Goal: Information Seeking & Learning: Learn about a topic

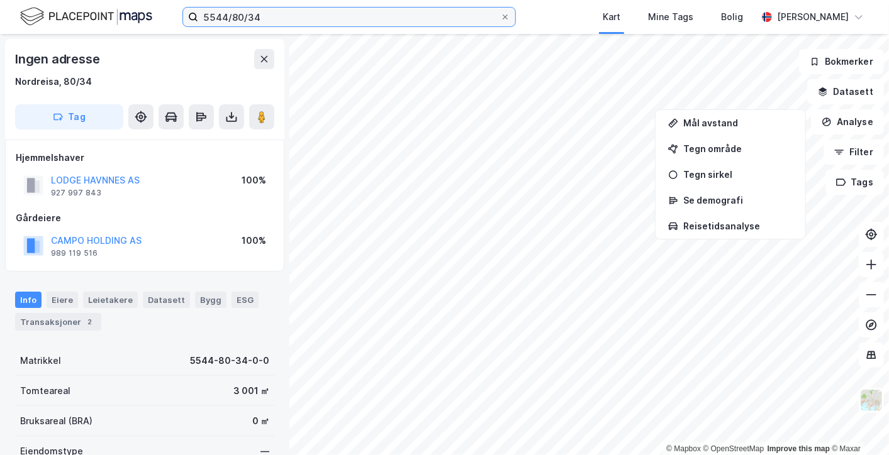
click at [240, 18] on input "5544/80/34" at bounding box center [349, 17] width 302 height 19
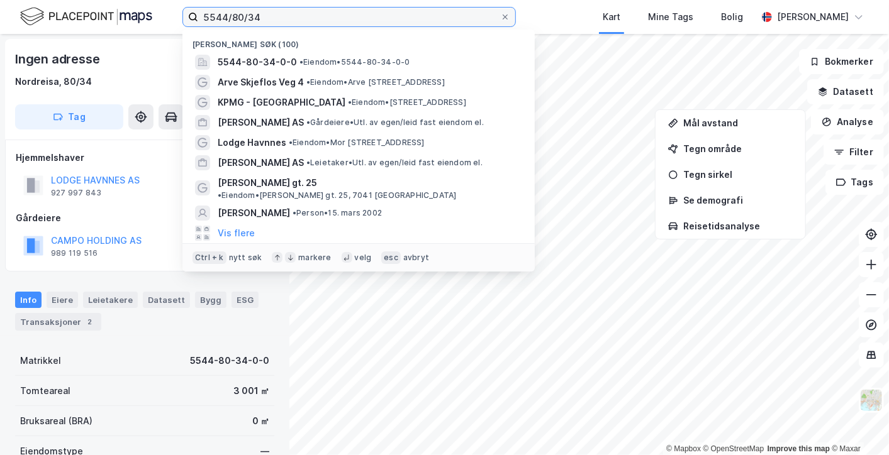
click at [240, 18] on input "5544/80/34" at bounding box center [349, 17] width 302 height 19
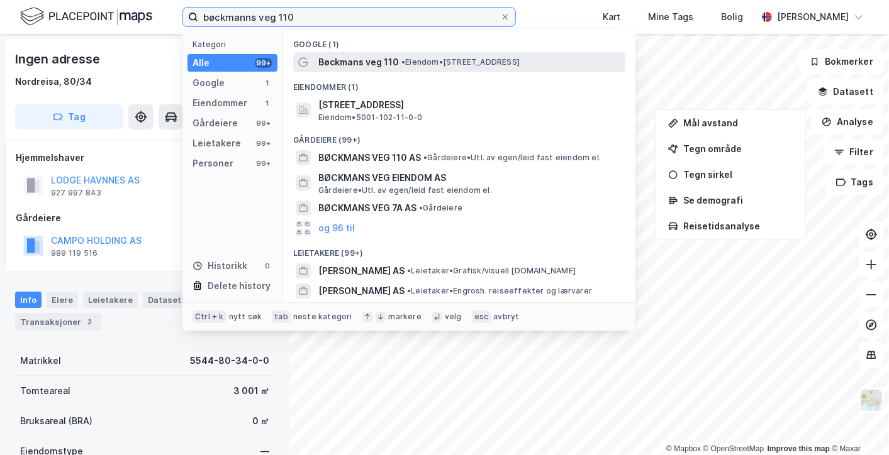
type input "bøckmanns veg 110"
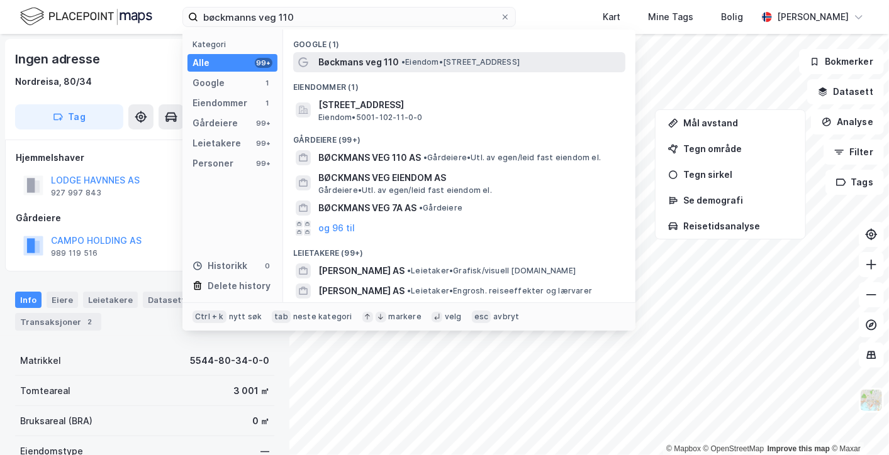
click at [381, 70] on div "Bøckmans veg 110 • Eiendom • [STREET_ADDRESS]" at bounding box center [459, 62] width 332 height 20
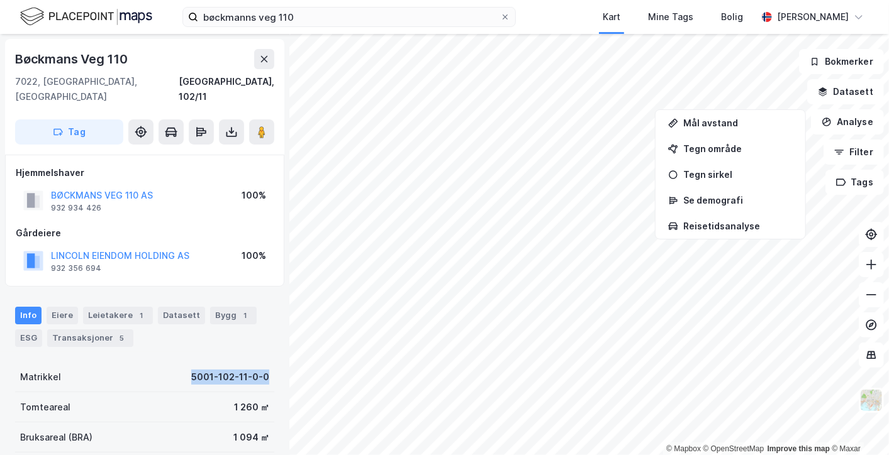
drag, startPoint x: 176, startPoint y: 360, endPoint x: 262, endPoint y: 365, distance: 85.7
click at [262, 365] on div "Matrikkel 5001-102-11-0-0" at bounding box center [144, 377] width 259 height 30
copy div "5001-102-11-0-0"
click at [218, 307] on div "Bygg 1" at bounding box center [233, 316] width 47 height 18
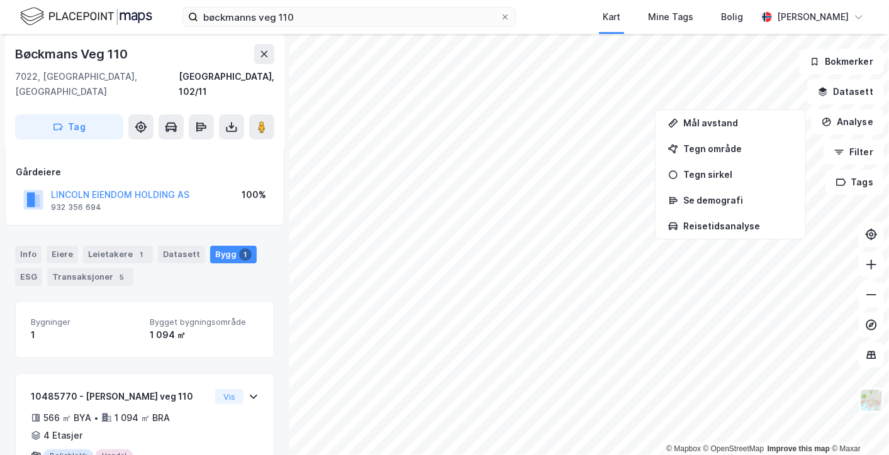
scroll to position [103, 0]
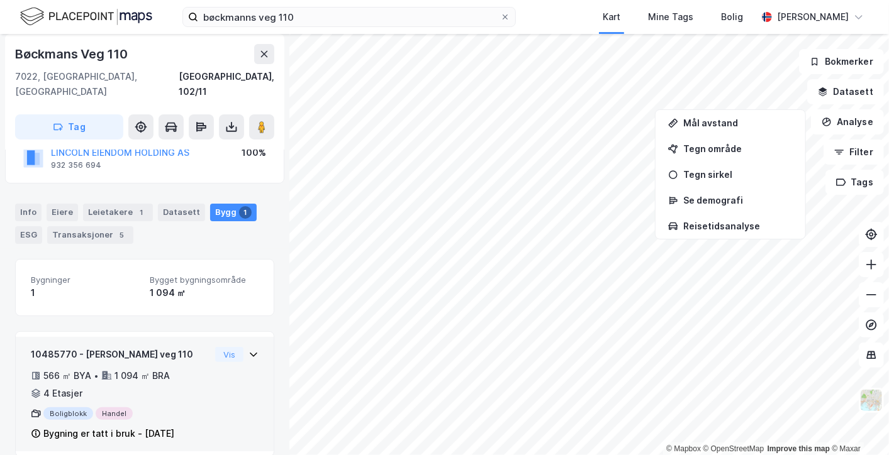
click at [242, 347] on div "10485770 - Bøckmans veg 110 566 ㎡ BYA • 1 094 ㎡ BRA • 4 Etasjer Boligblokk Hand…" at bounding box center [145, 399] width 228 height 104
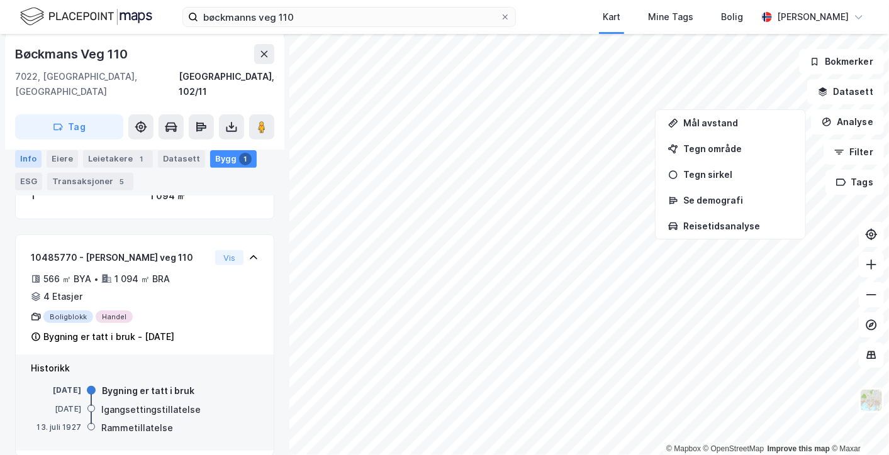
click at [32, 153] on div "Info" at bounding box center [28, 159] width 26 height 18
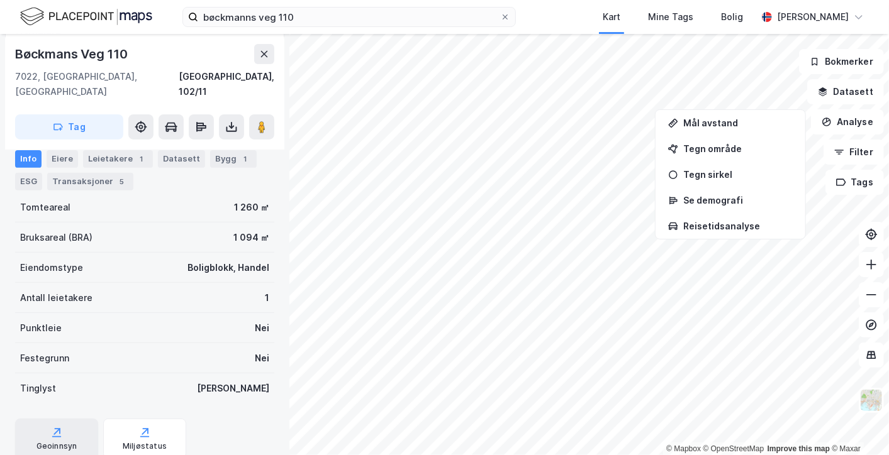
click at [71, 419] on div "Geoinnsyn" at bounding box center [56, 439] width 83 height 40
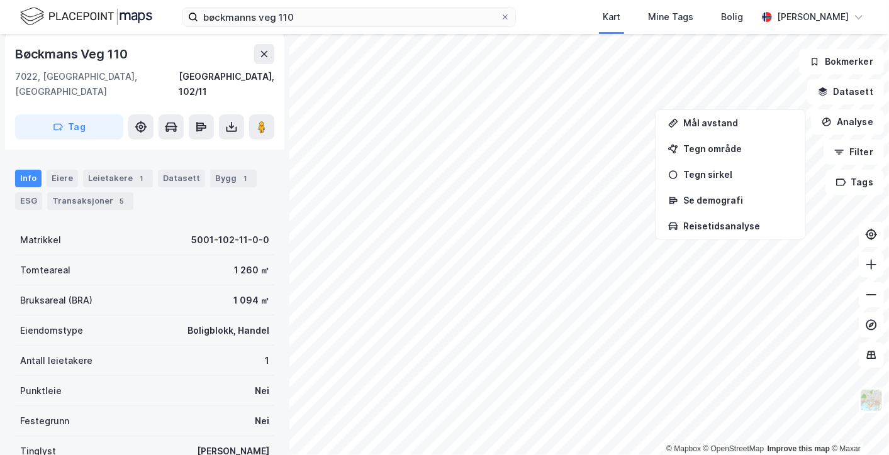
scroll to position [149, 0]
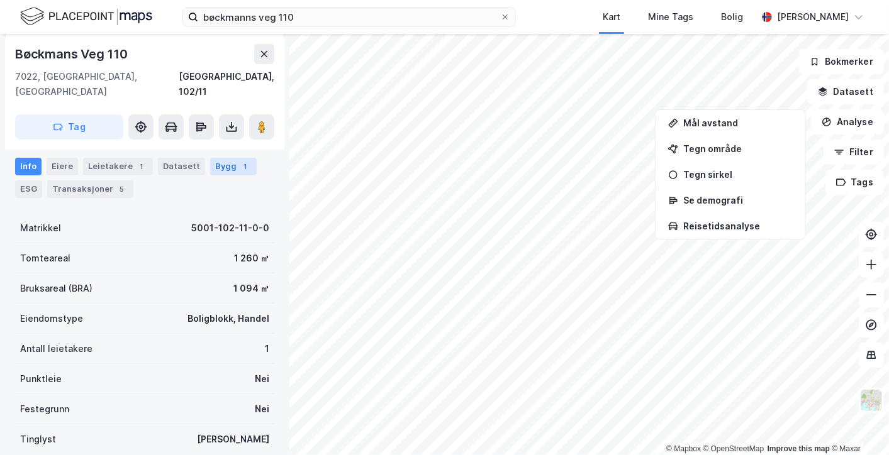
click at [211, 164] on div "Bygg 1" at bounding box center [233, 167] width 47 height 18
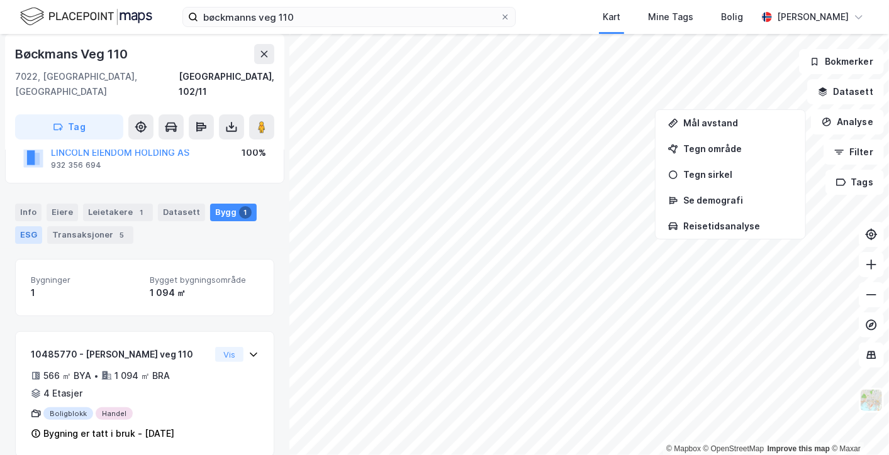
click at [25, 226] on div "ESG" at bounding box center [28, 235] width 27 height 18
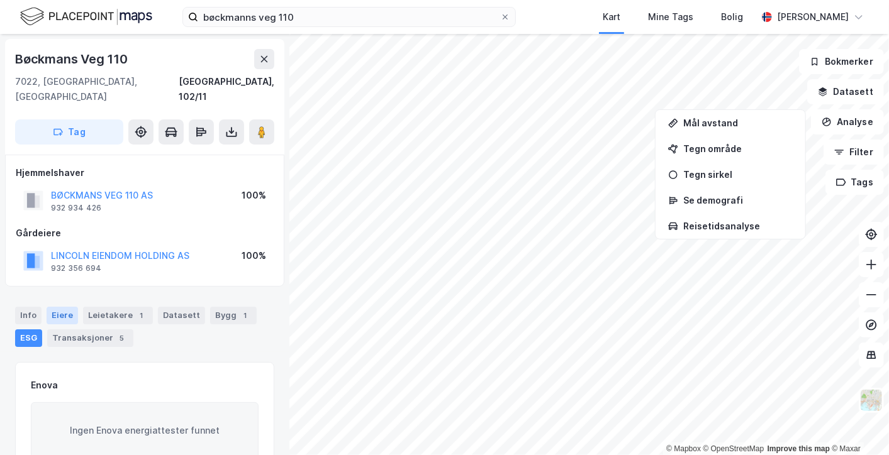
click at [68, 307] on div "Eiere" at bounding box center [62, 316] width 31 height 18
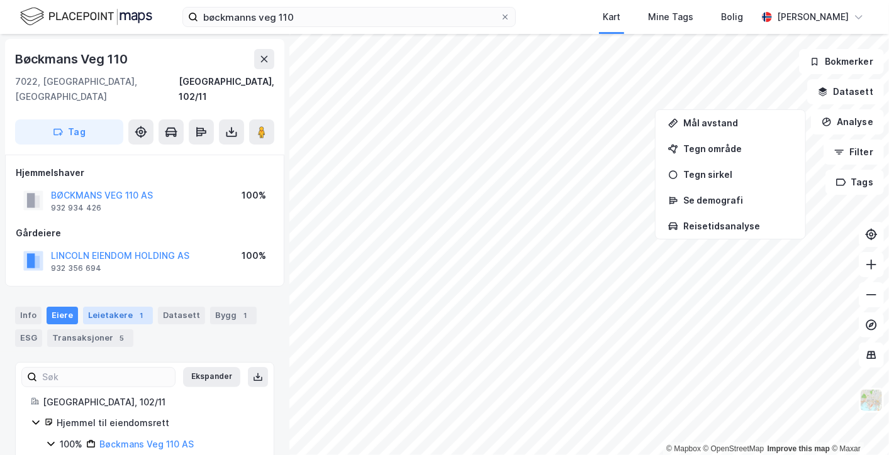
scroll to position [34, 0]
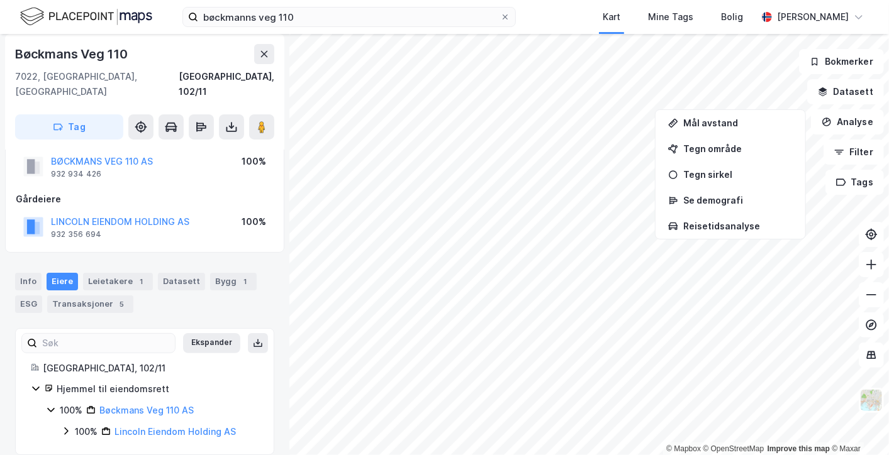
click at [68, 426] on icon at bounding box center [66, 431] width 10 height 10
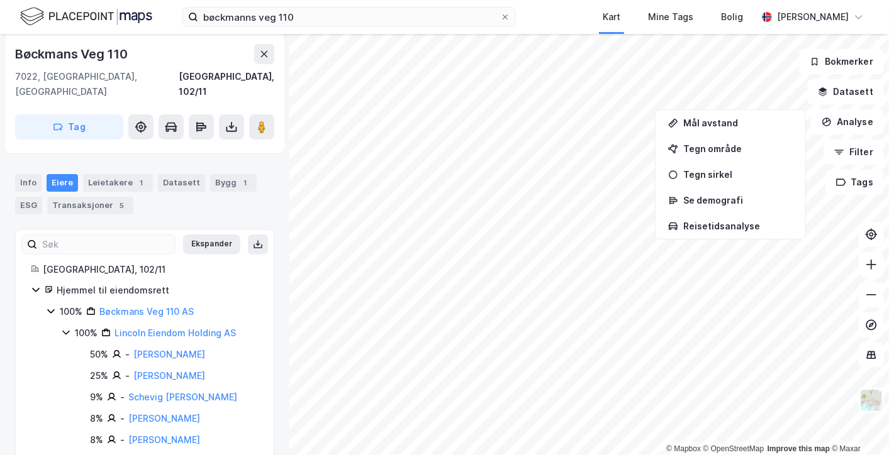
scroll to position [137, 0]
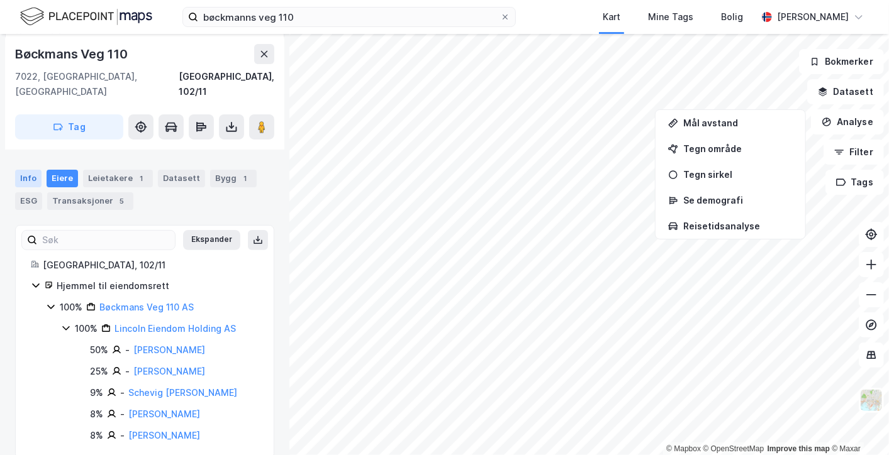
click at [34, 170] on div "Info" at bounding box center [28, 179] width 26 height 18
